Goal: Task Accomplishment & Management: Complete application form

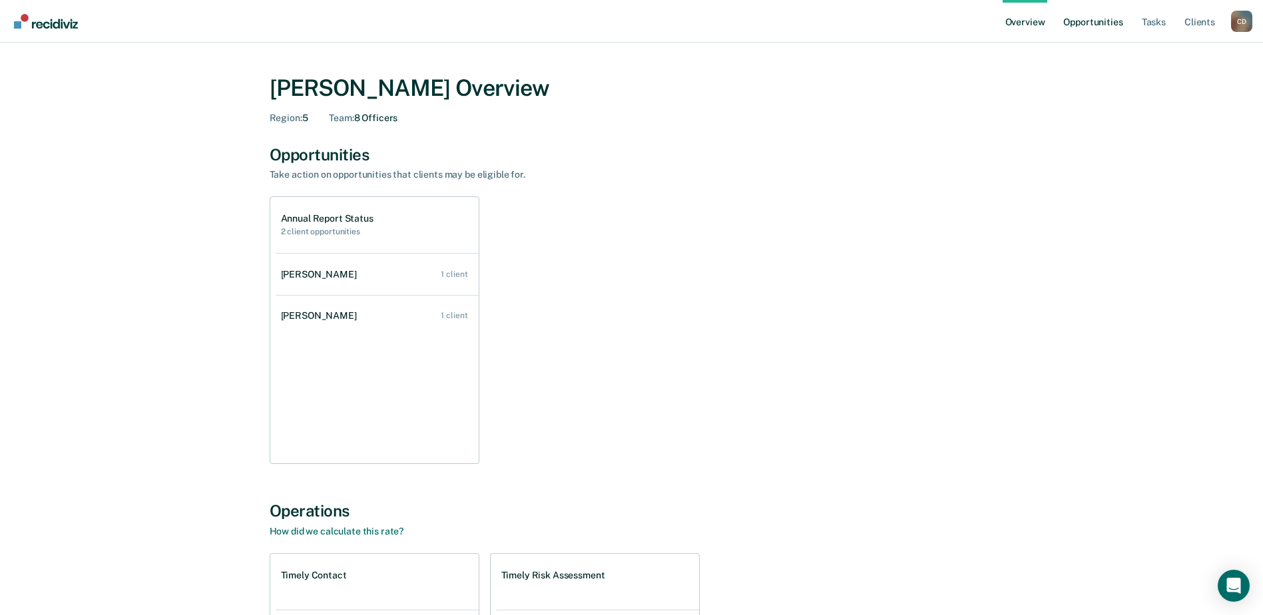
click at [1085, 21] on link "Opportunities" at bounding box center [1093, 21] width 65 height 43
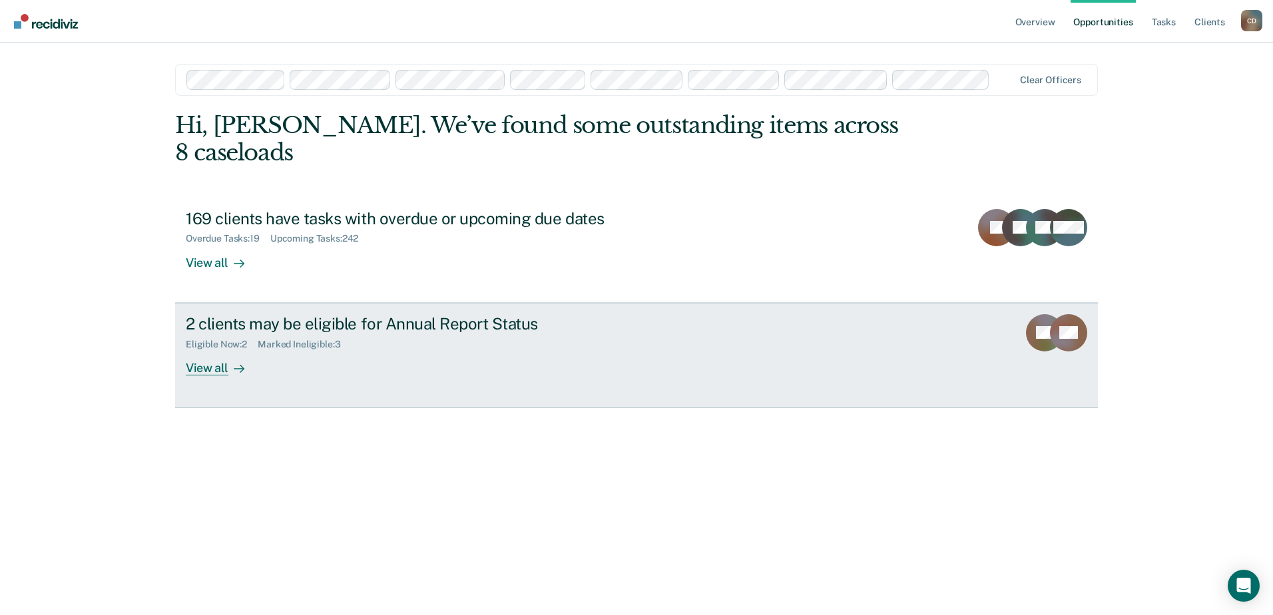
click at [322, 339] on div "Marked Ineligible : 3" at bounding box center [304, 344] width 93 height 11
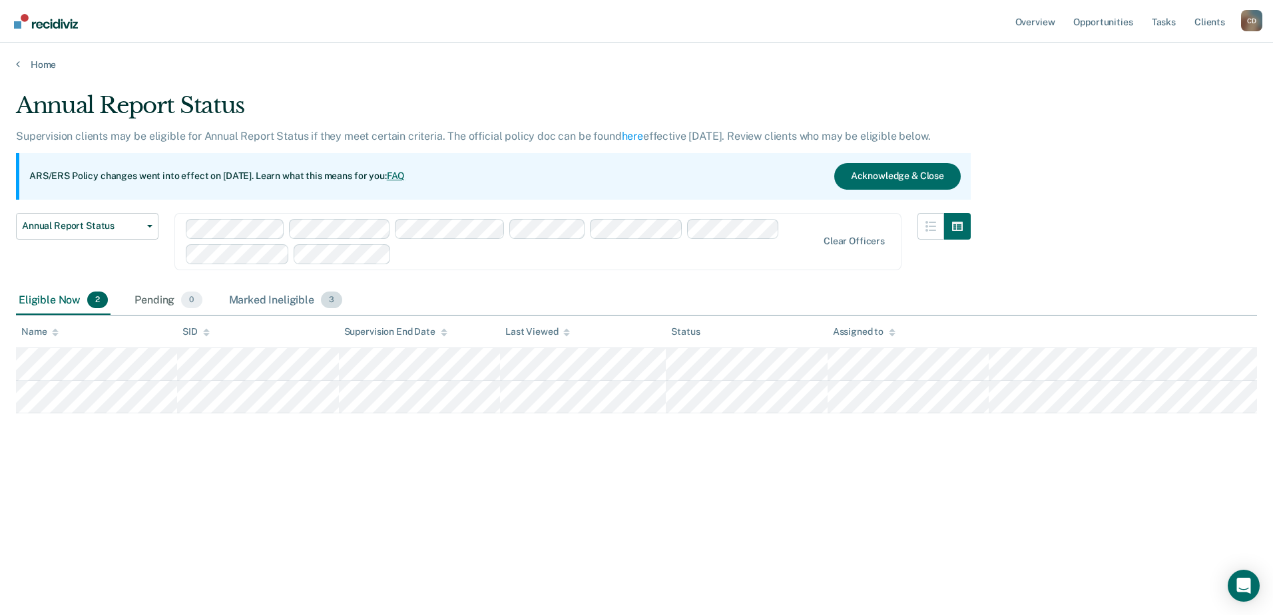
click at [308, 300] on div "Marked Ineligible 3" at bounding box center [285, 300] width 119 height 29
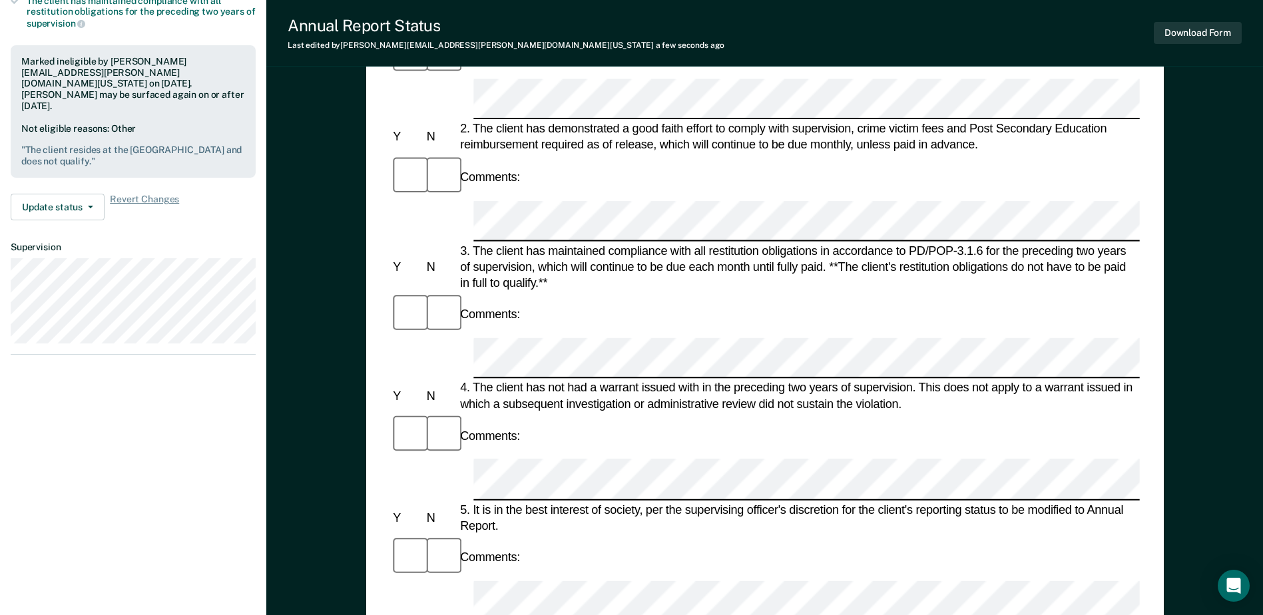
scroll to position [333, 0]
